Goal: Find specific page/section: Find specific page/section

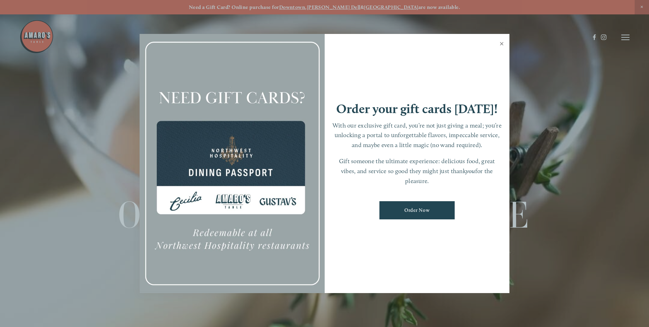
click at [502, 43] on link "Close" at bounding box center [501, 44] width 13 height 19
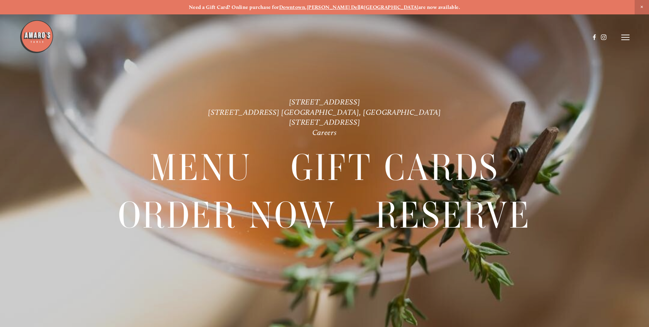
click at [627, 38] on icon at bounding box center [626, 37] width 8 height 6
click at [483, 37] on span "Menu" at bounding box center [483, 37] width 14 height 7
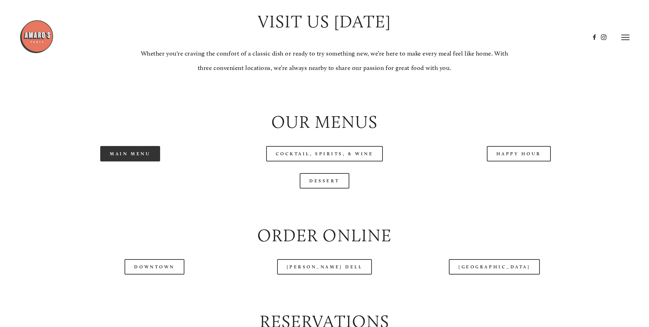
scroll to position [684, 0]
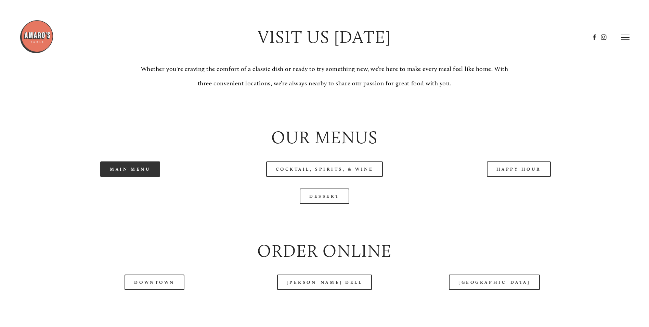
click at [121, 177] on link "Main Menu" at bounding box center [130, 168] width 60 height 15
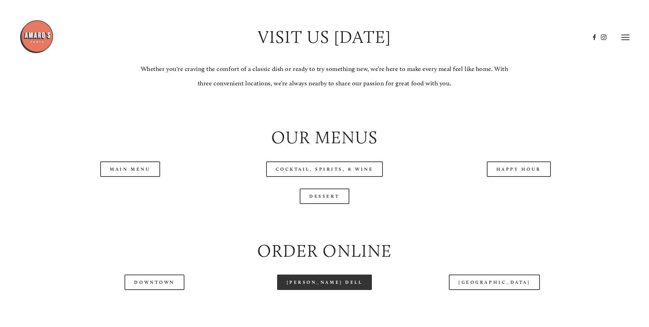
click at [321, 290] on link "[PERSON_NAME] Dell" at bounding box center [324, 281] width 95 height 15
